Goal: Transaction & Acquisition: Purchase product/service

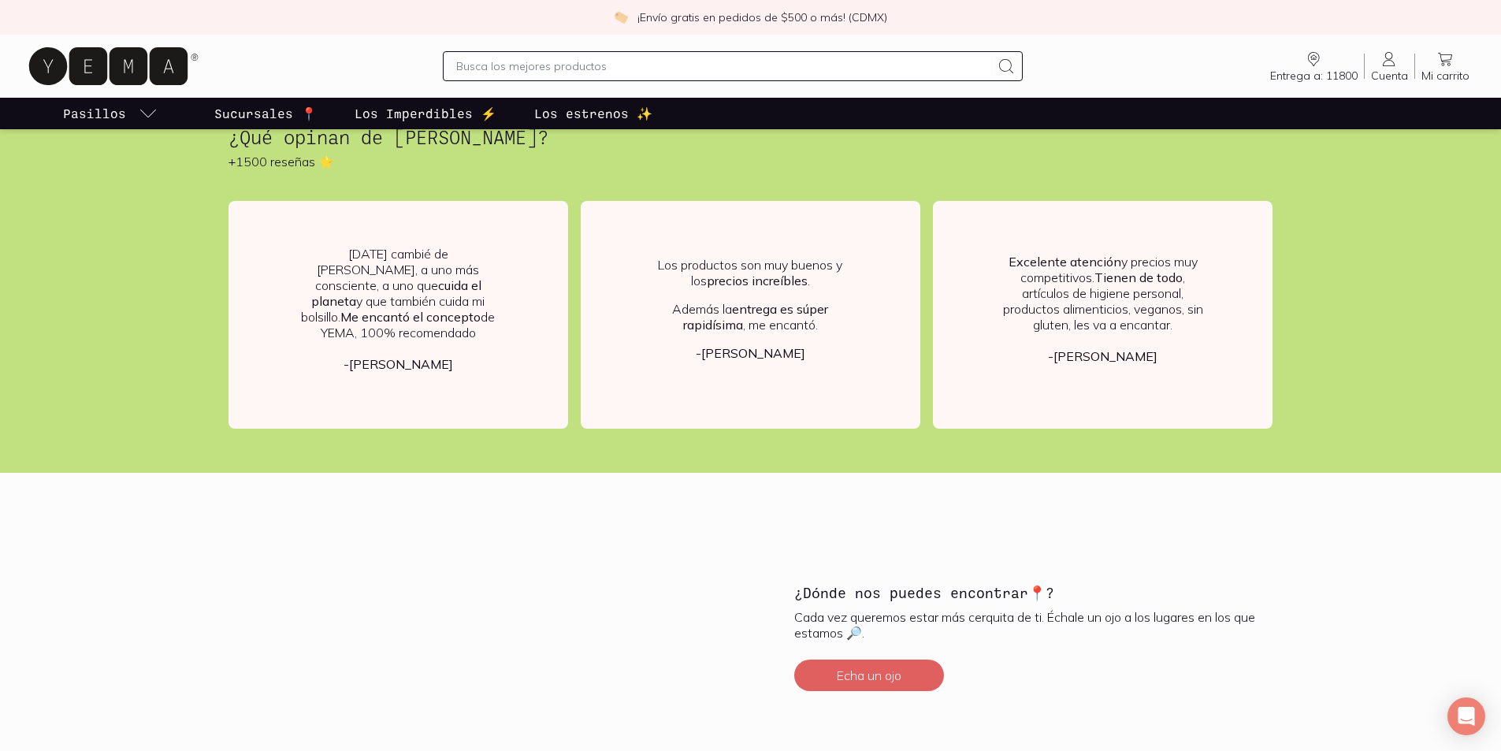
scroll to position [2755, 0]
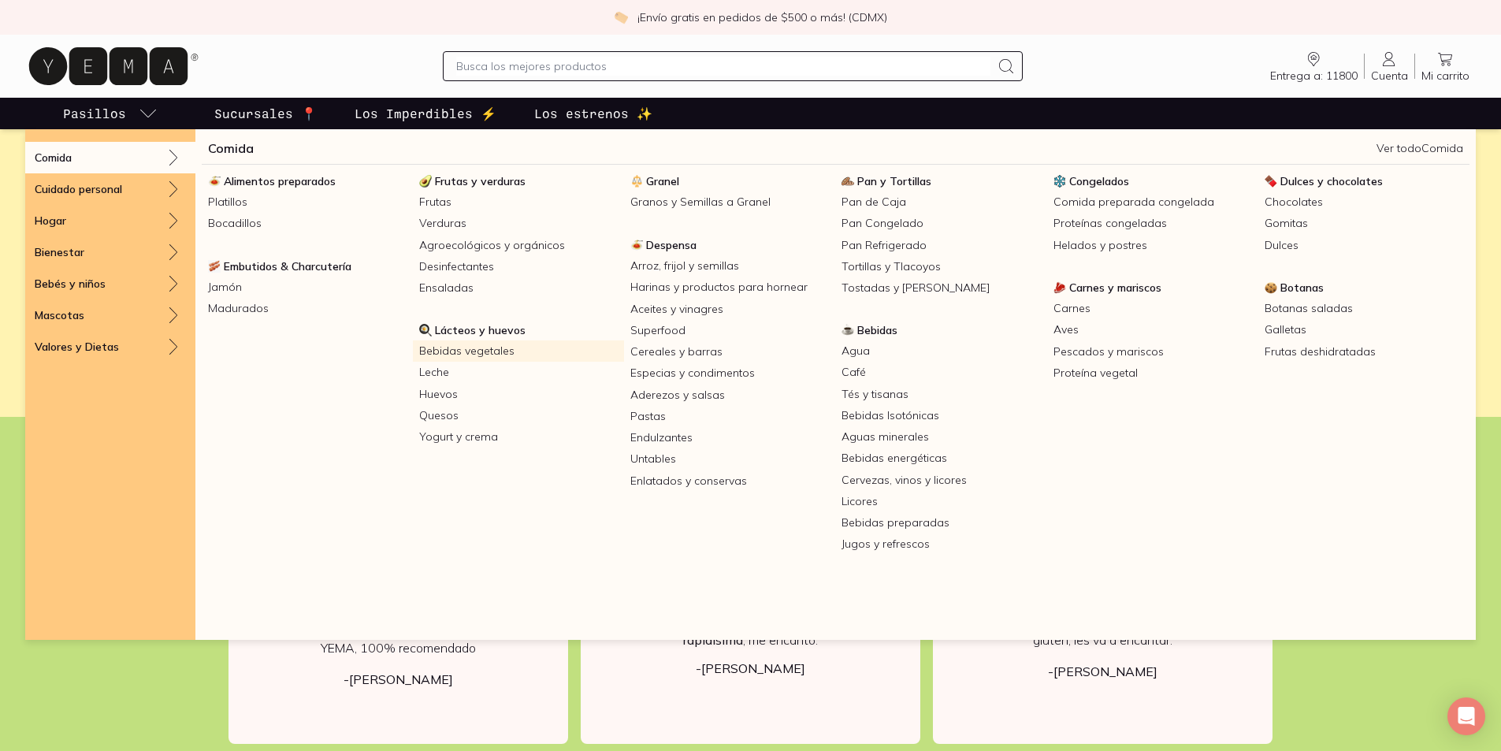
click at [454, 352] on link "Bebidas vegetales" at bounding box center [518, 350] width 211 height 21
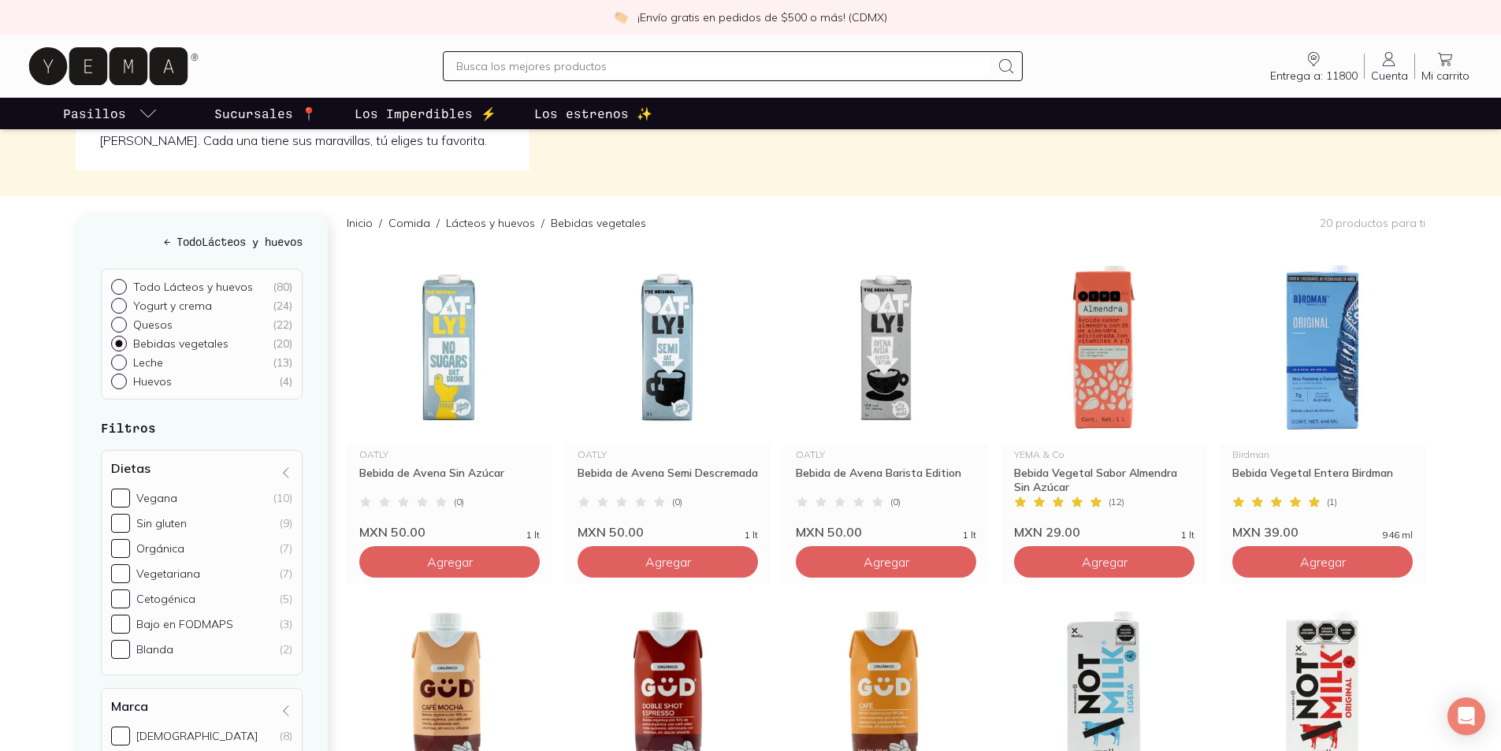
scroll to position [79, 0]
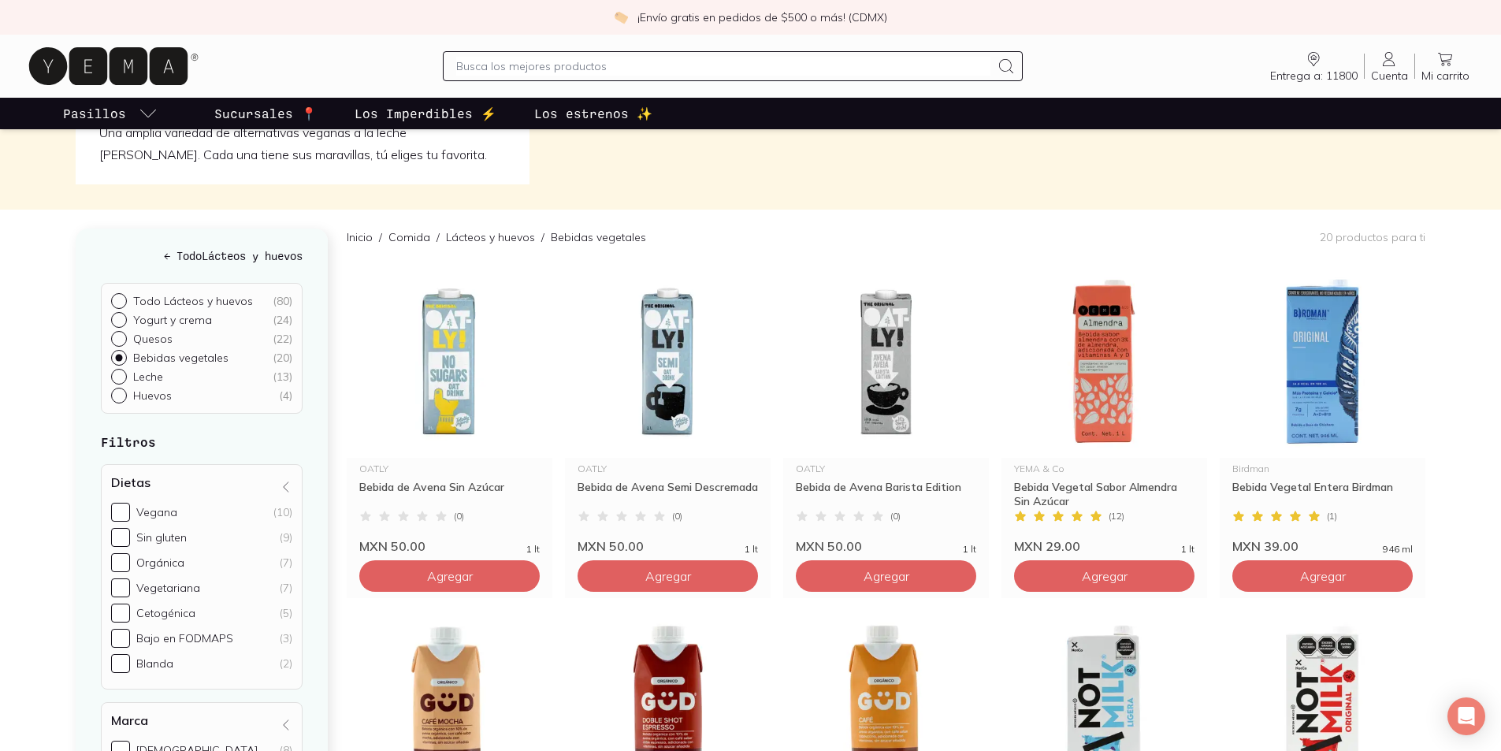
click at [525, 65] on input "text" at bounding box center [723, 66] width 534 height 19
type input "jabon"
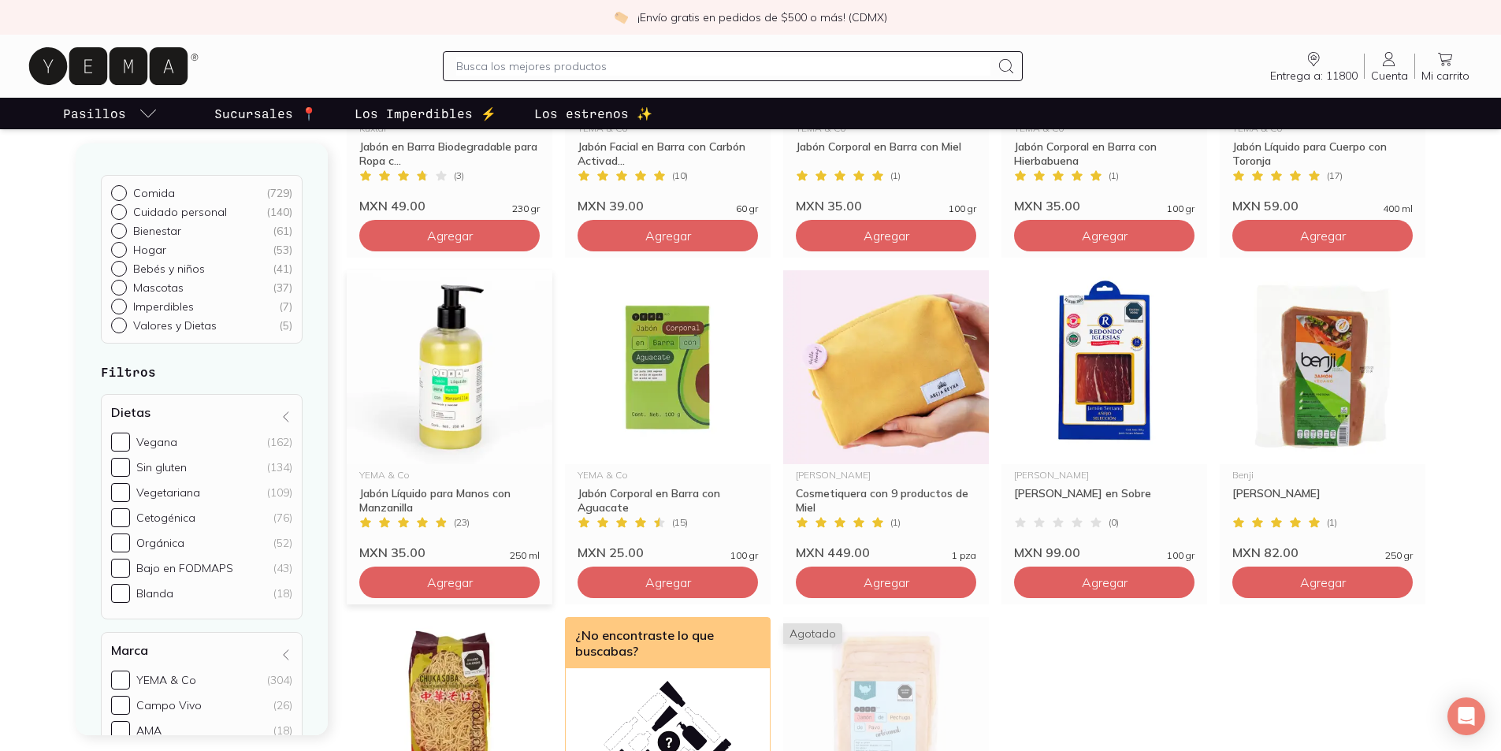
scroll to position [1497, 0]
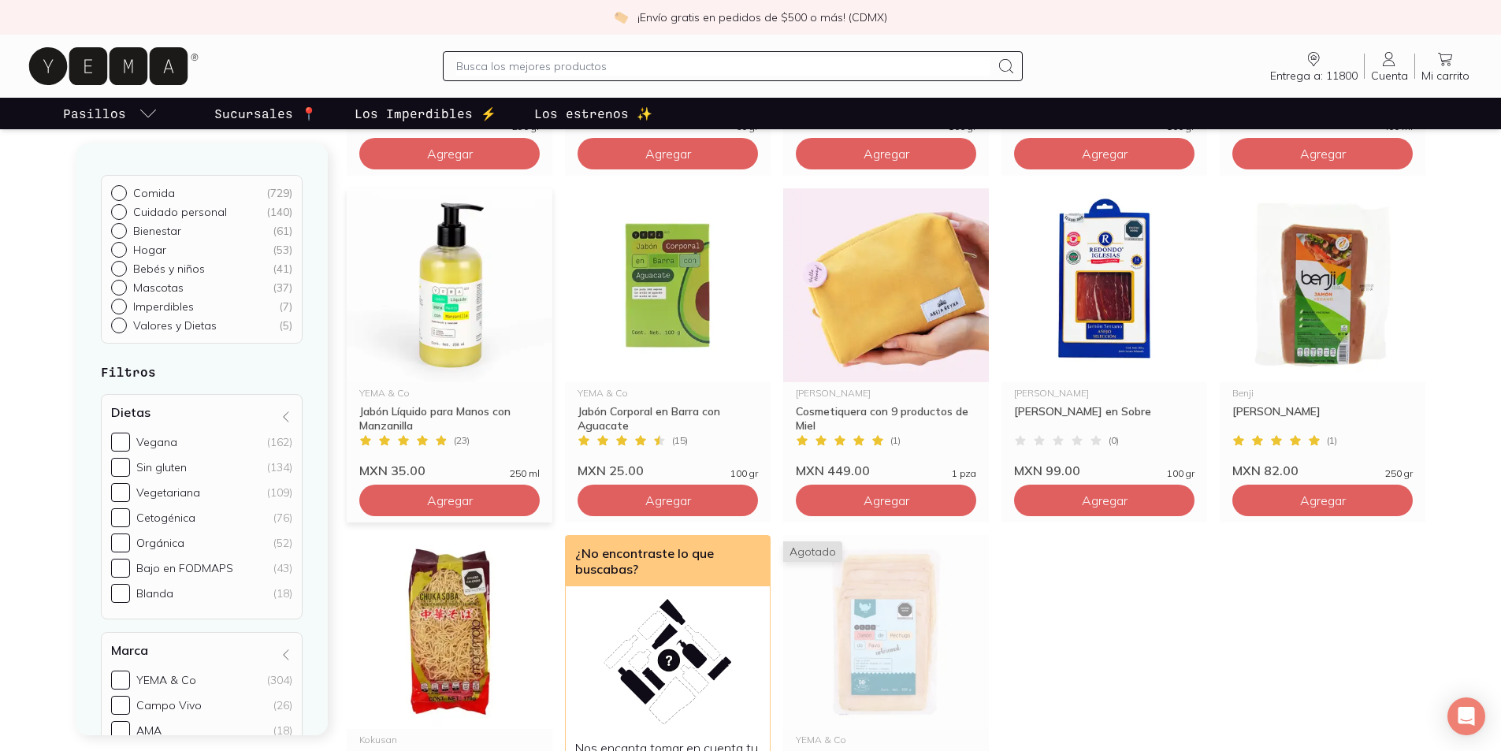
click at [445, 328] on img at bounding box center [450, 285] width 206 height 194
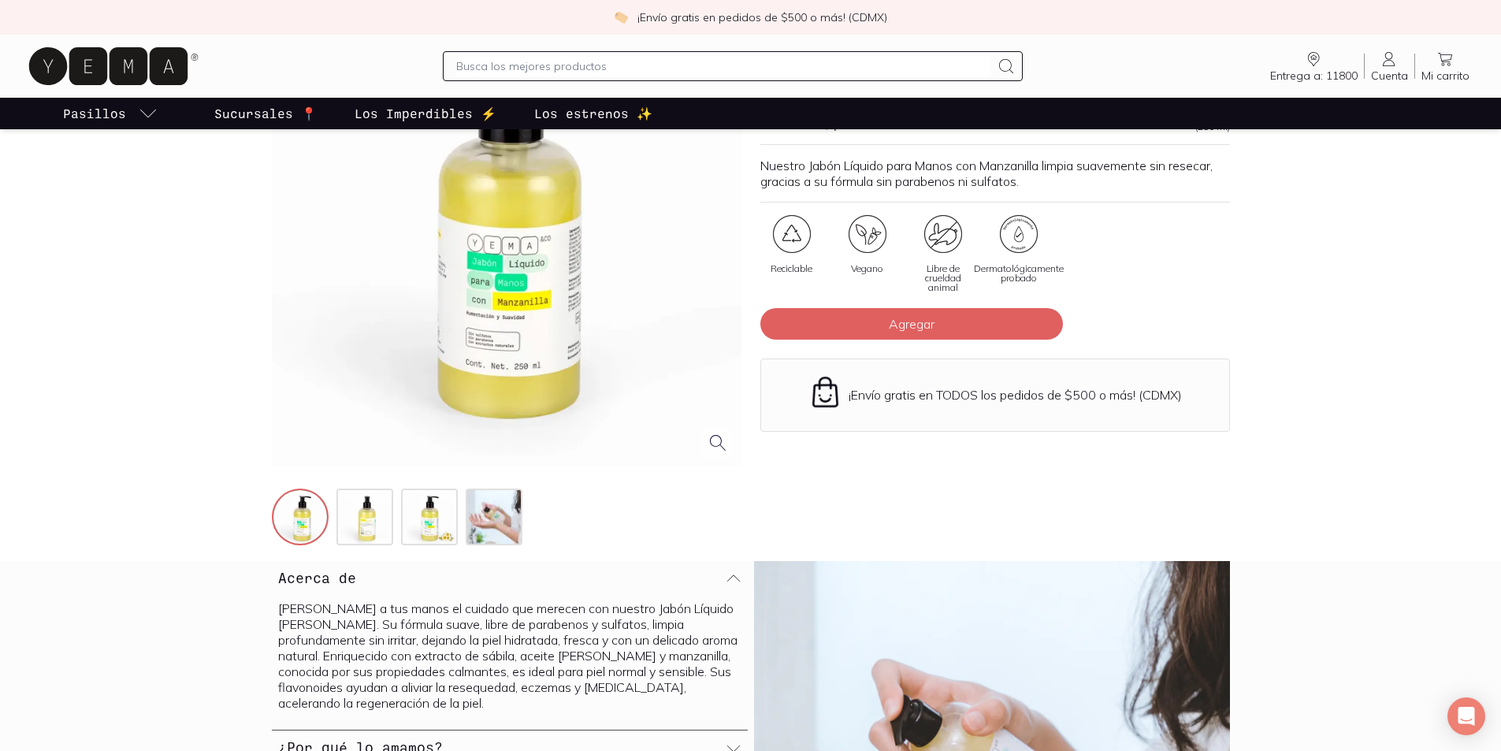
scroll to position [315, 0]
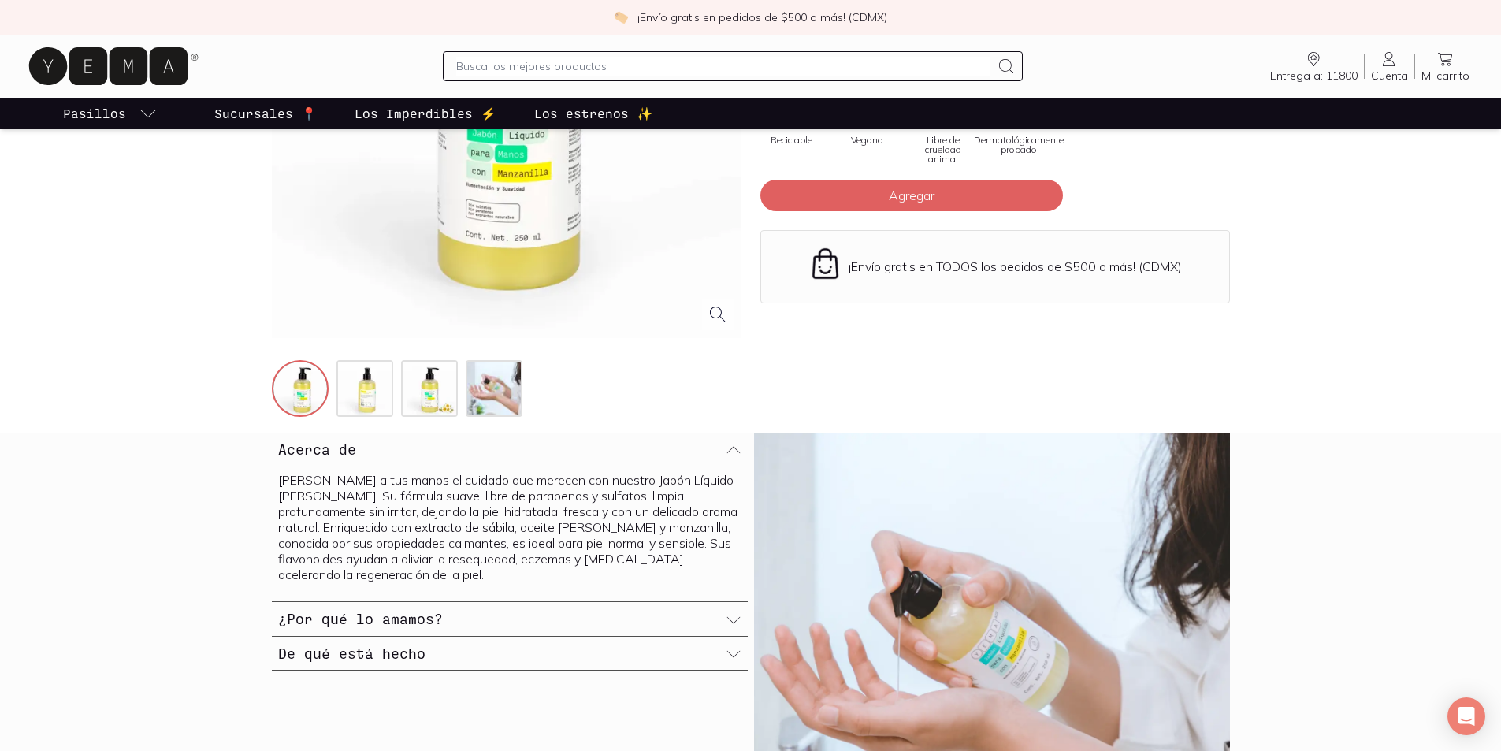
click at [512, 65] on input "text" at bounding box center [723, 66] width 534 height 19
type input "crema de dia"
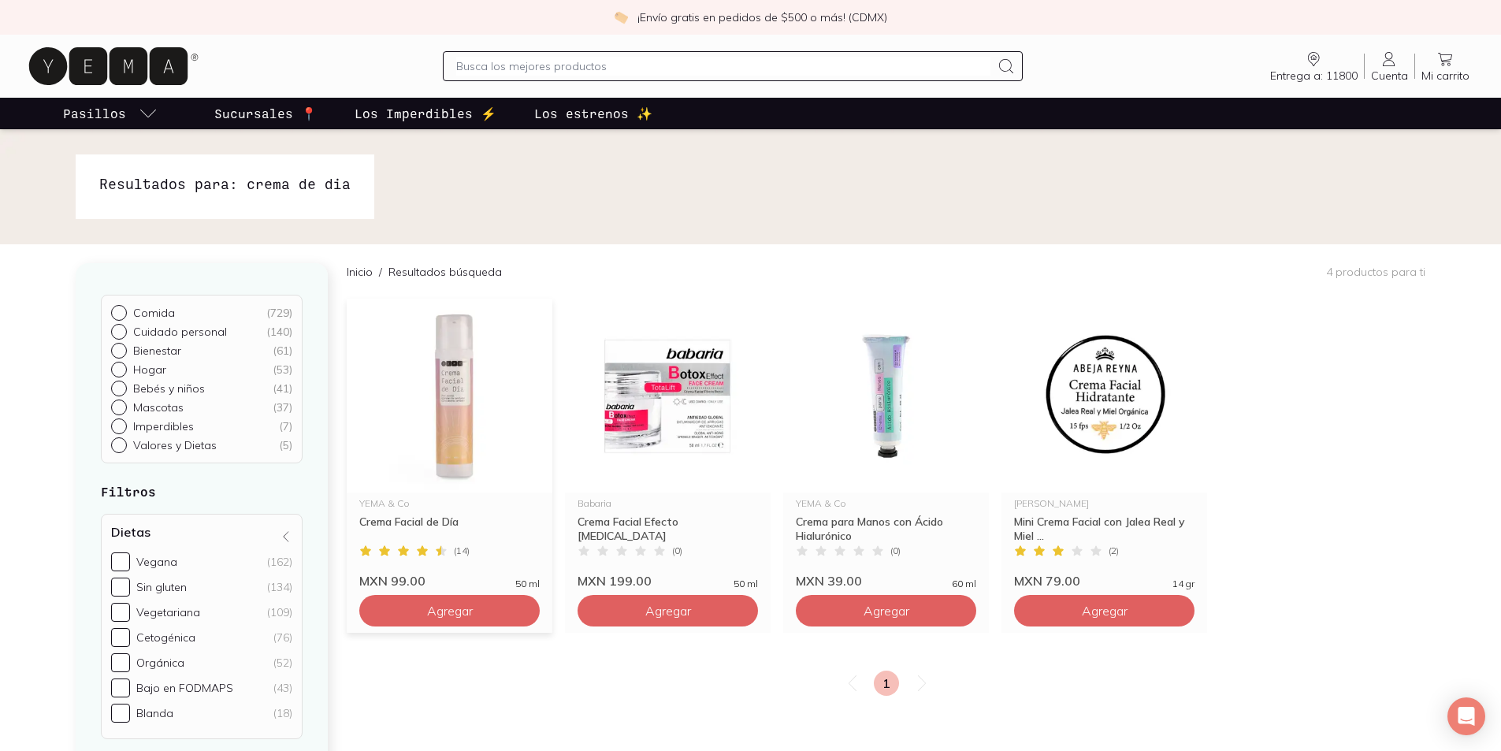
click at [458, 405] on img at bounding box center [450, 396] width 206 height 194
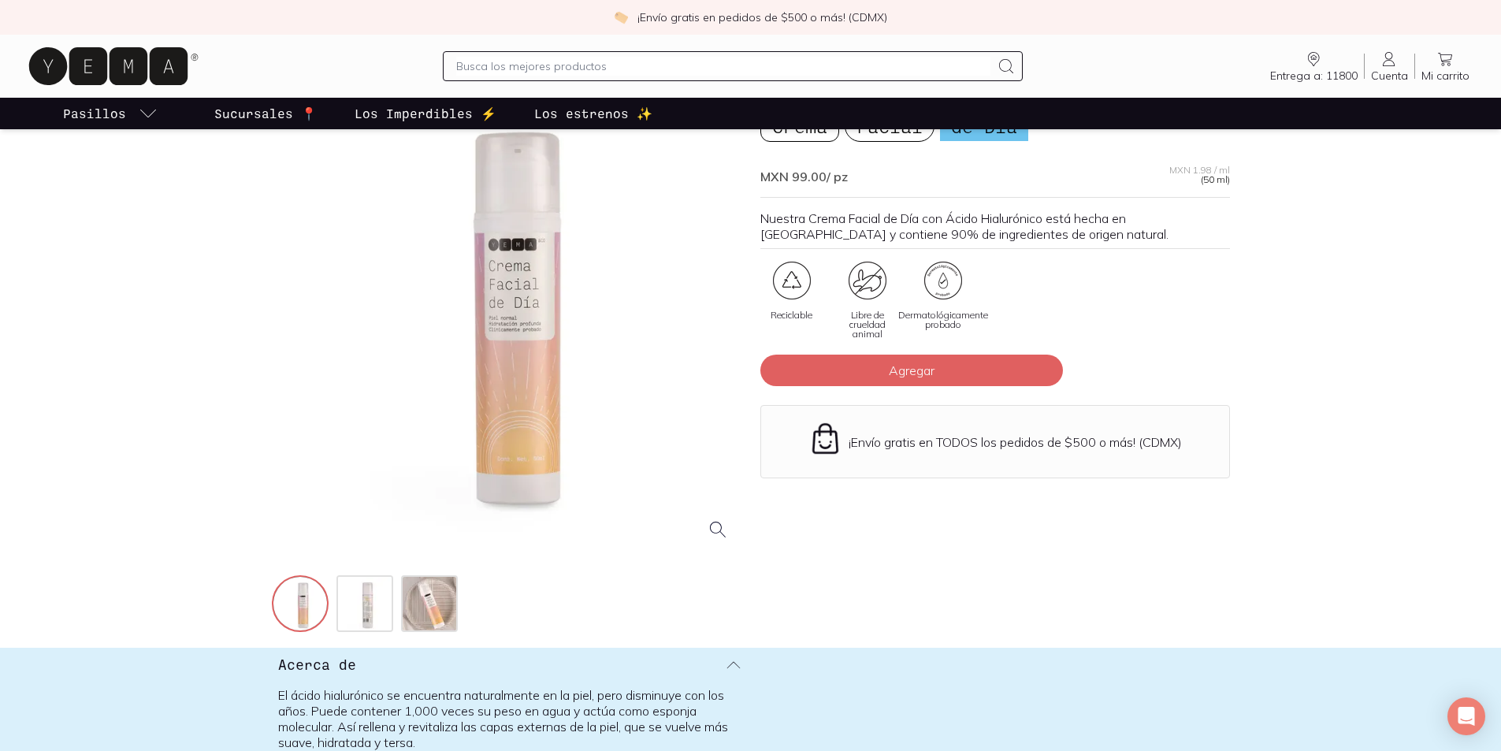
scroll to position [236, 0]
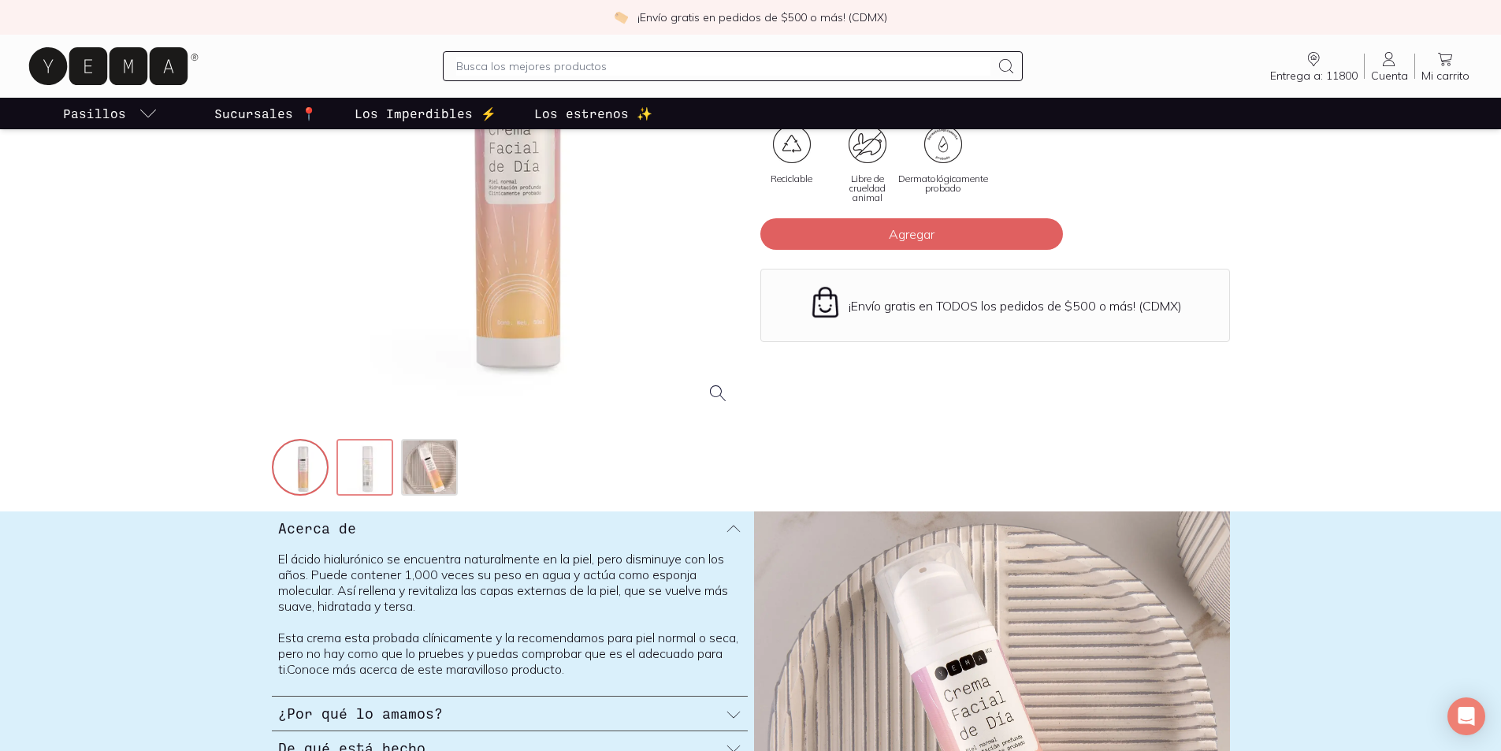
click at [369, 473] on img at bounding box center [366, 468] width 57 height 57
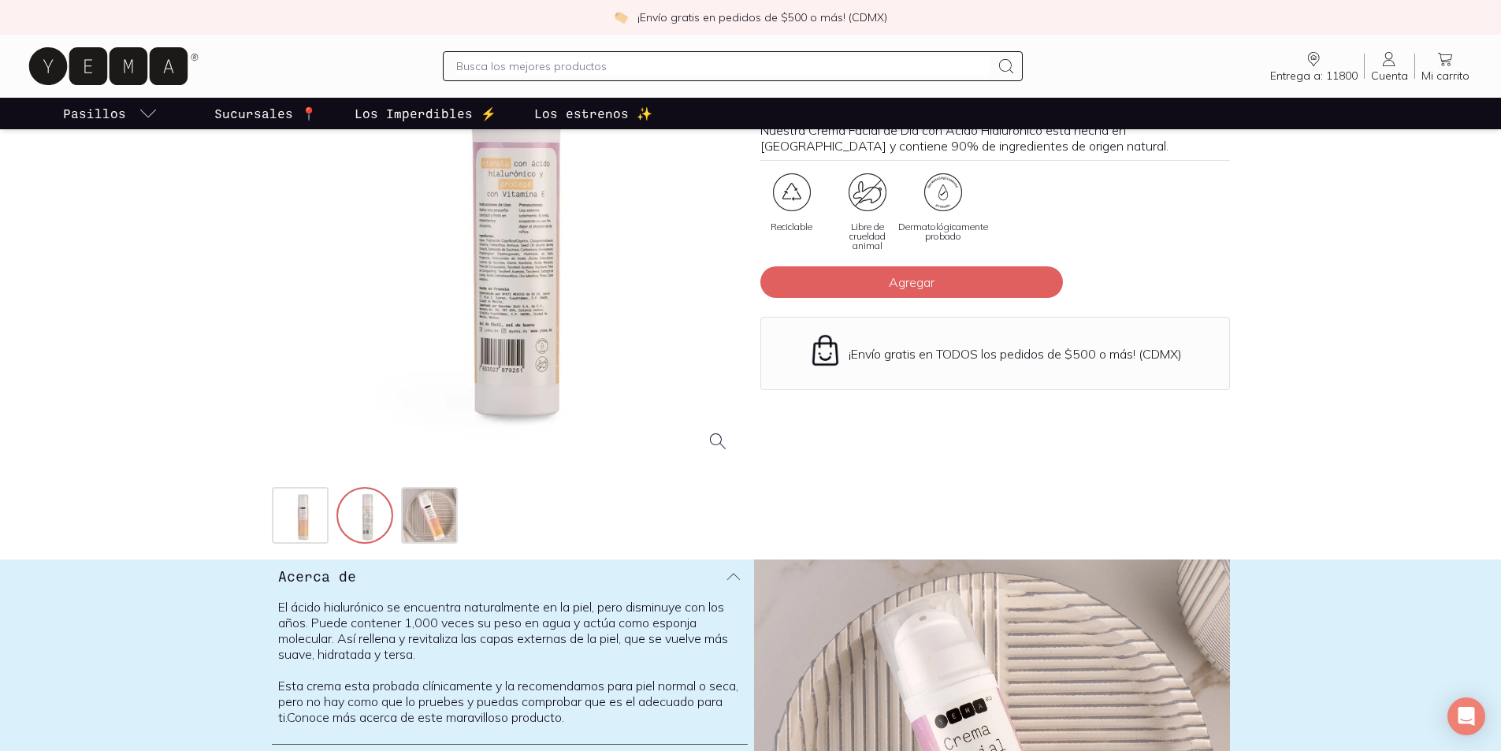
scroll to position [158, 0]
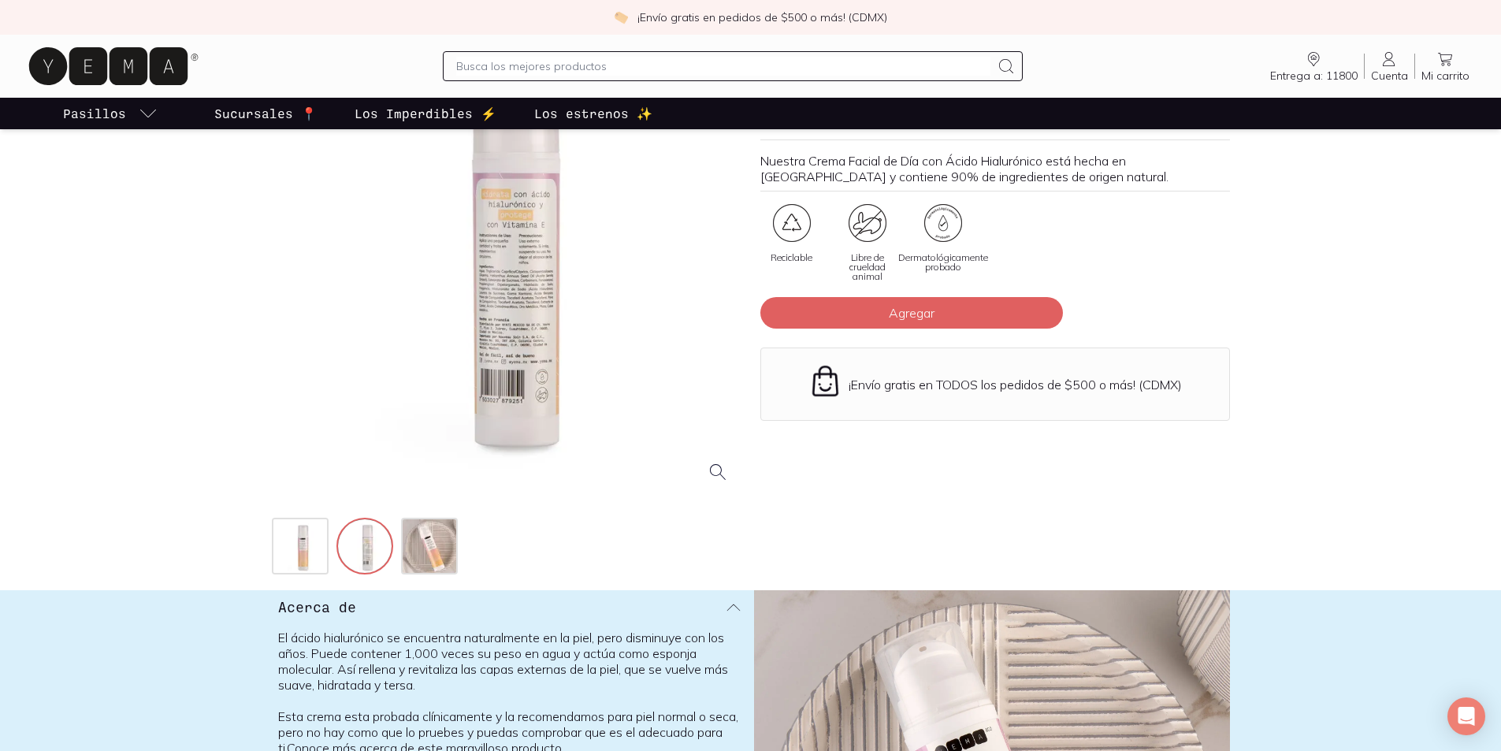
click at [519, 295] on div at bounding box center [506, 260] width 469 height 469
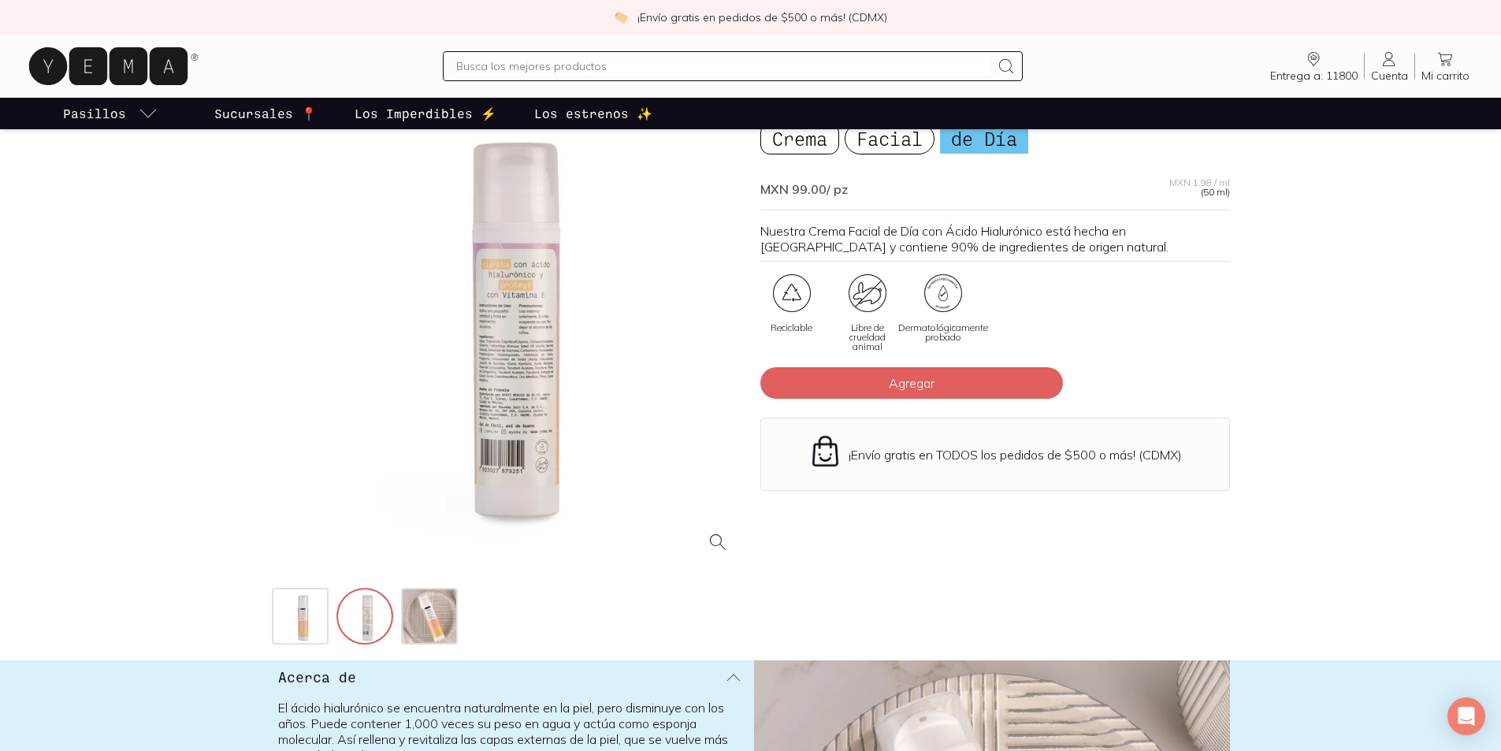
scroll to position [0, 0]
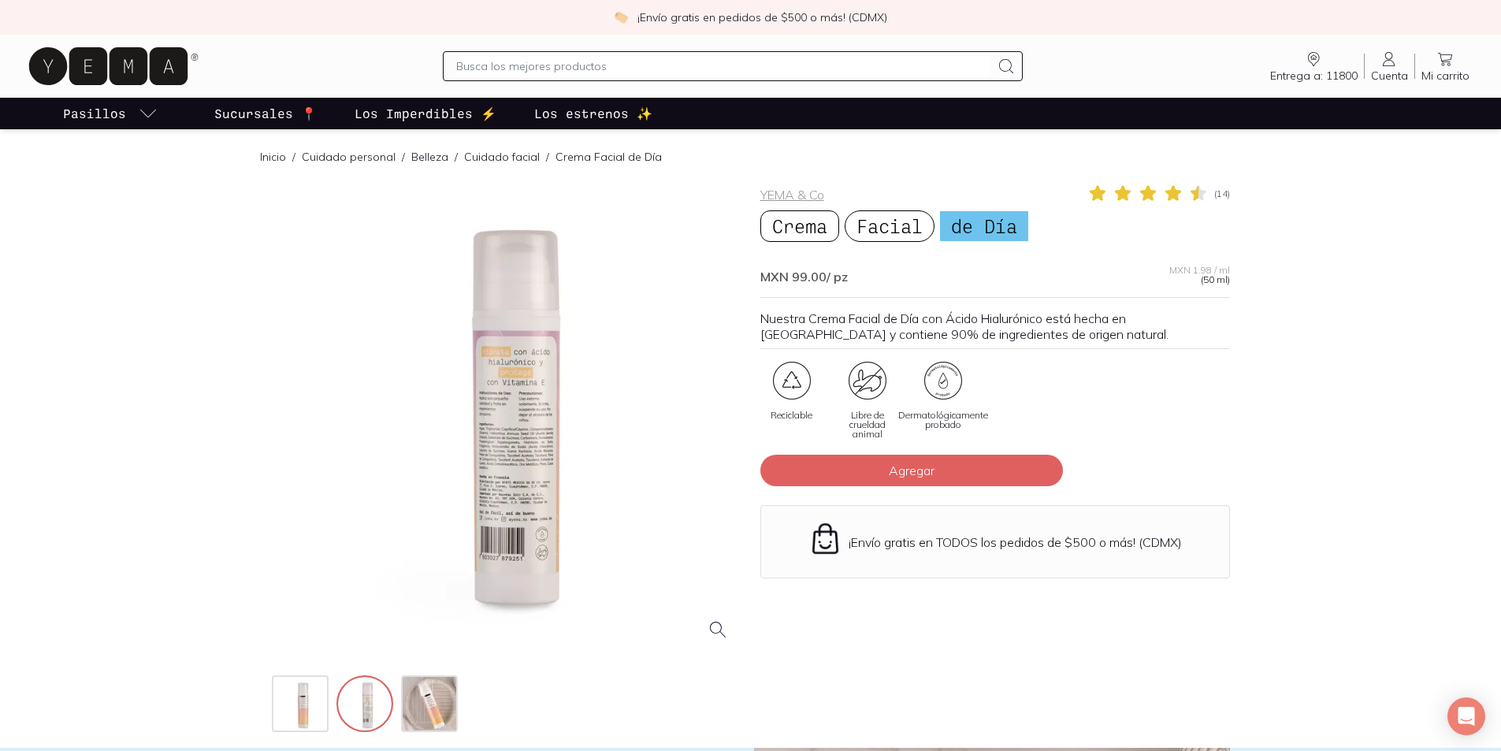
click at [484, 65] on input "text" at bounding box center [723, 66] width 534 height 19
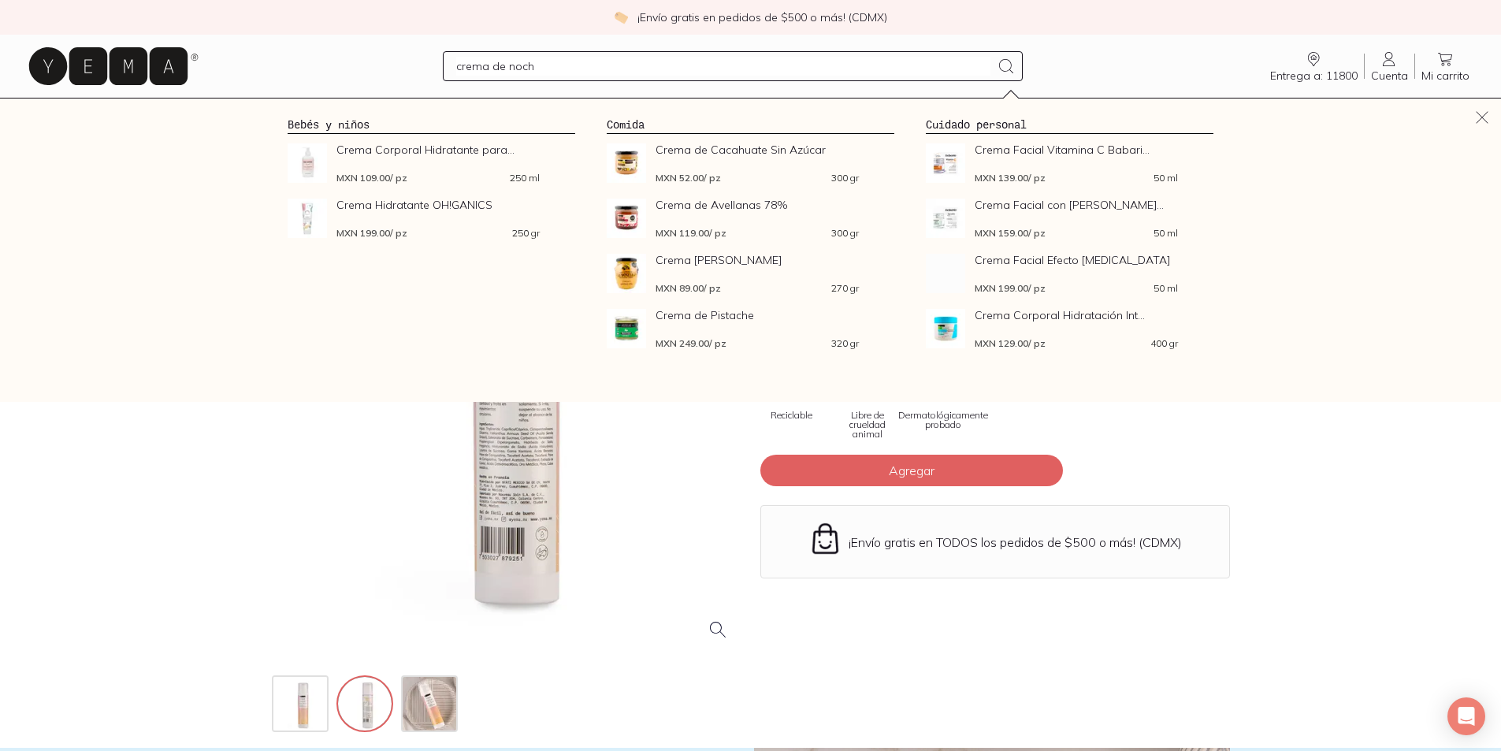
type input "crema de noche"
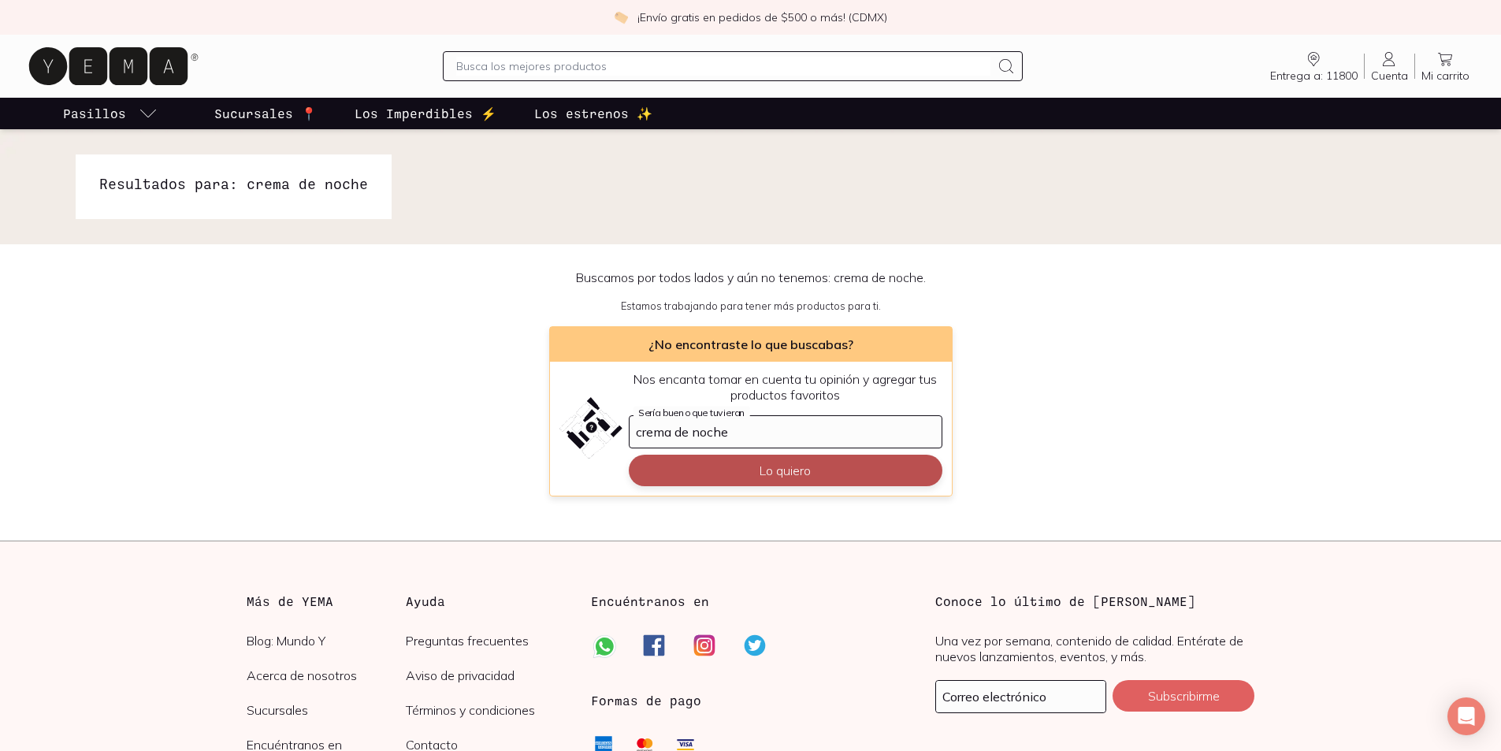
click at [774, 478] on button "Lo quiero" at bounding box center [786, 471] width 314 height 32
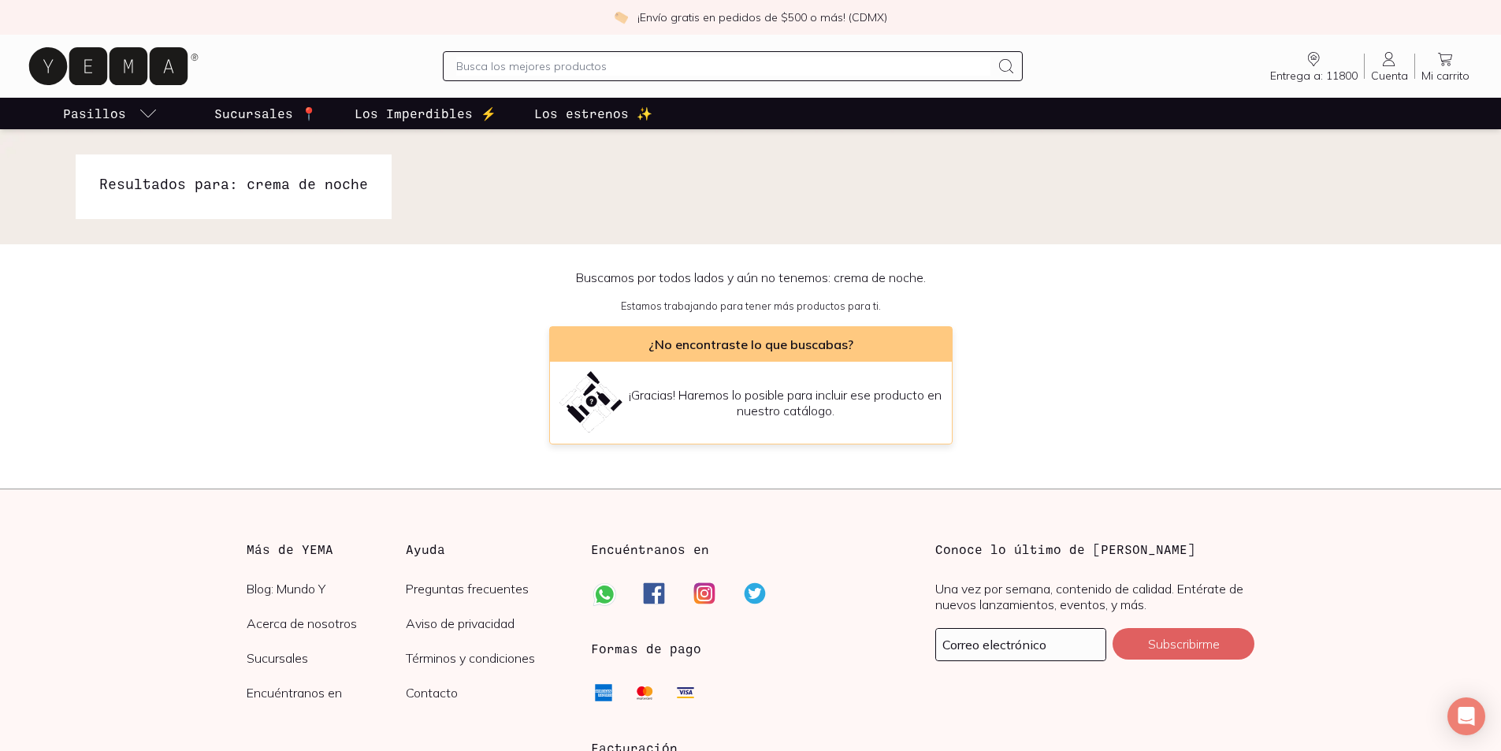
click at [465, 65] on input "text" at bounding box center [723, 66] width 534 height 19
type input "crema facial"
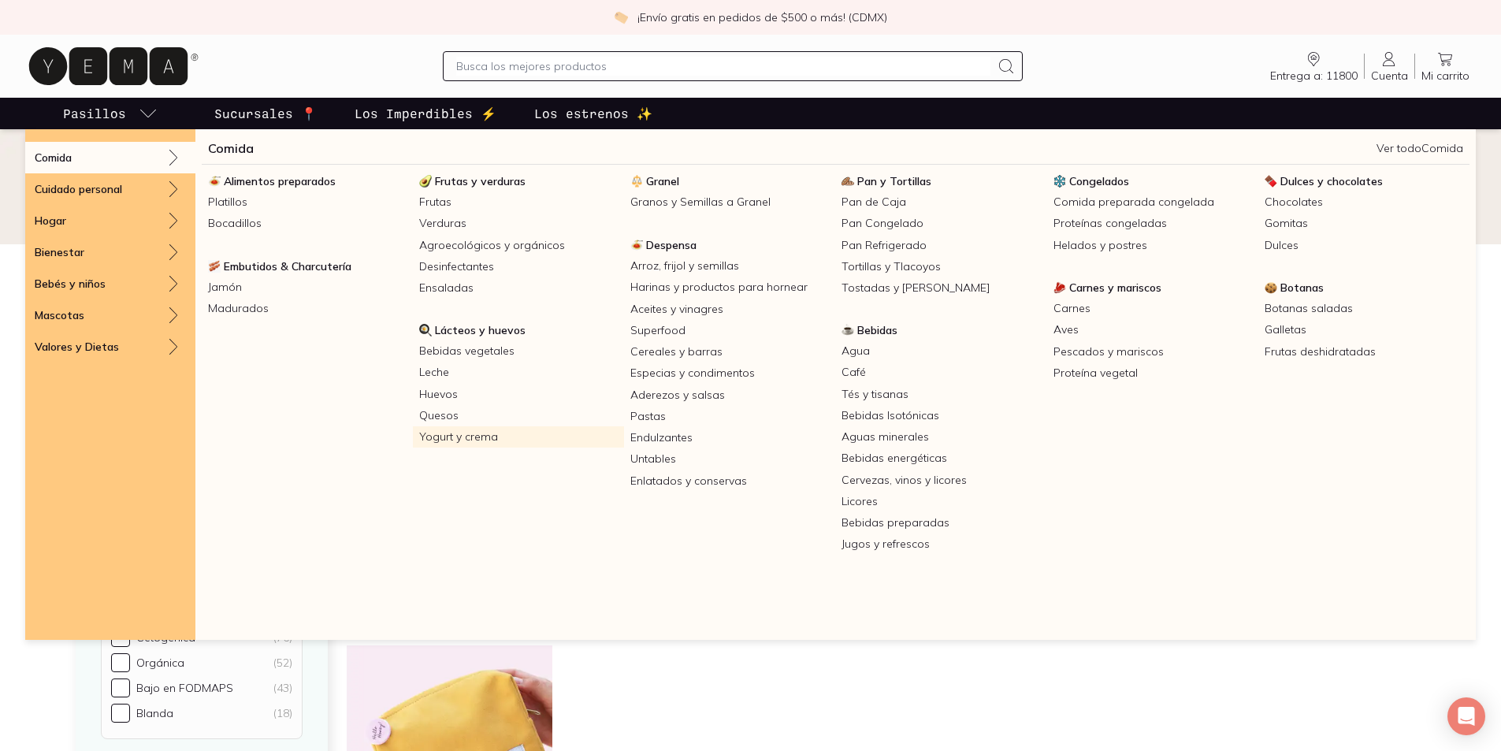
click at [465, 440] on link "Yogurt y crema" at bounding box center [518, 436] width 211 height 21
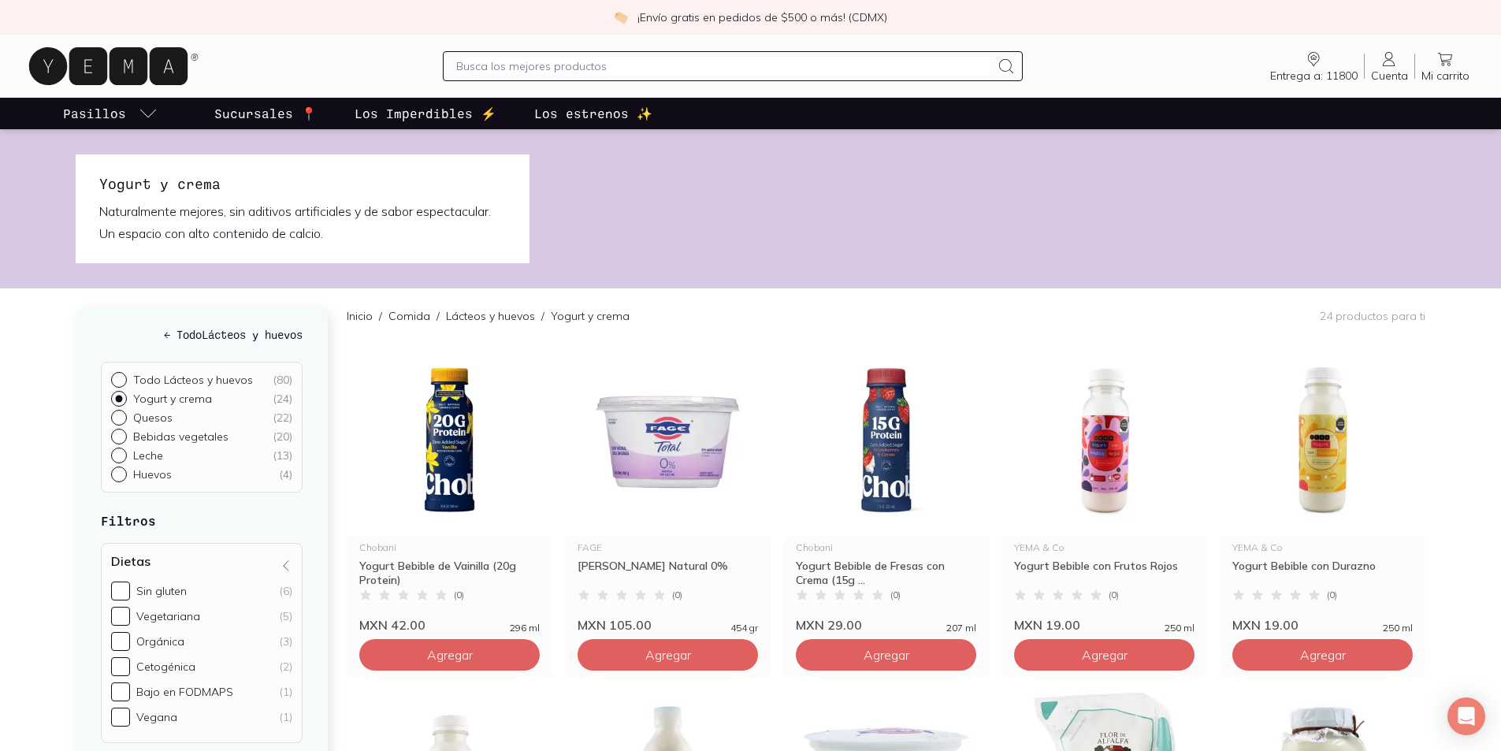
click at [501, 66] on input "text" at bounding box center [723, 66] width 534 height 19
type input "shampoo"
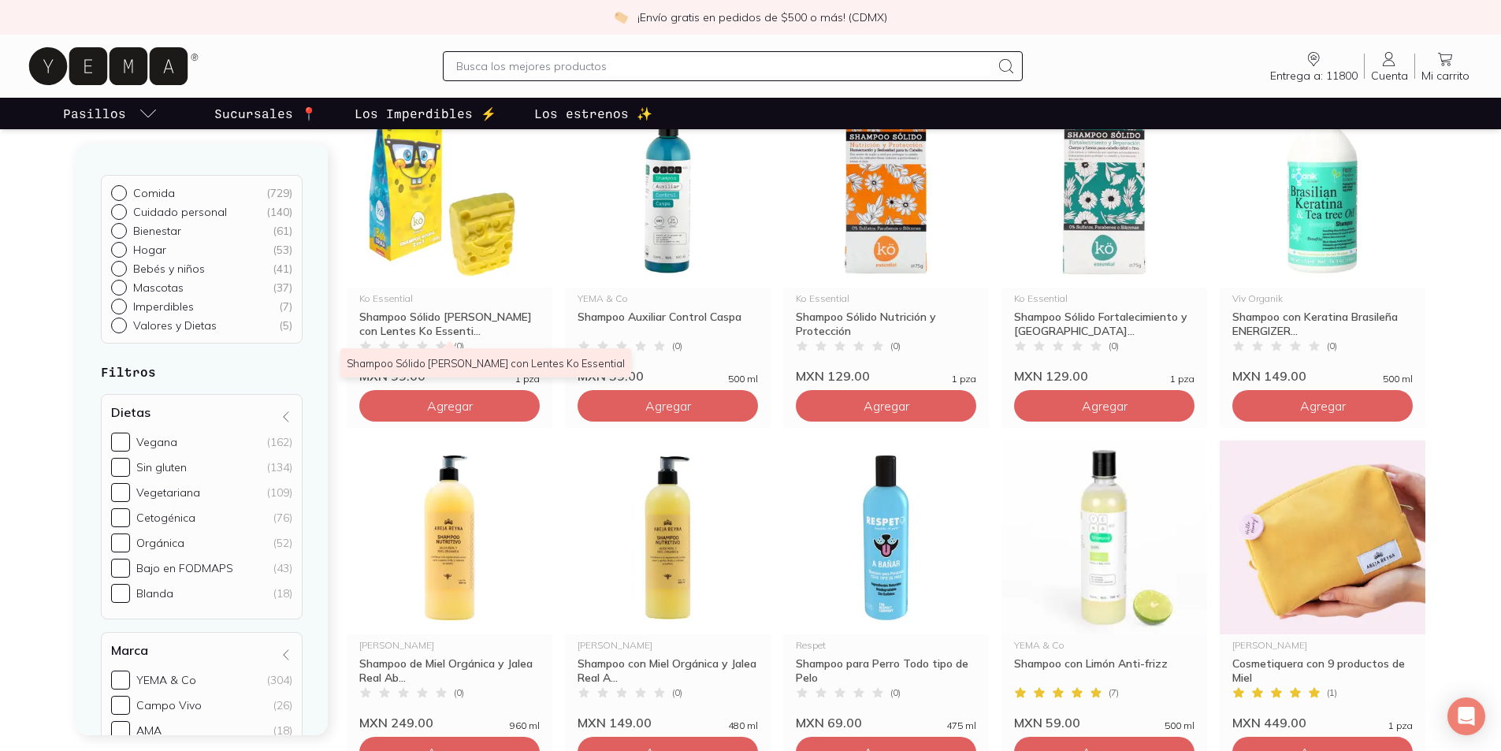
scroll to position [315, 0]
